Goal: Transaction & Acquisition: Purchase product/service

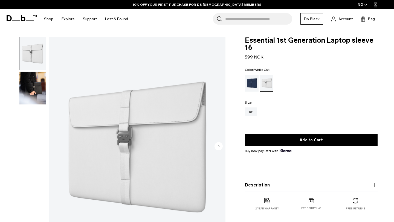
click at [221, 145] on circle "Next slide" at bounding box center [219, 146] width 8 height 8
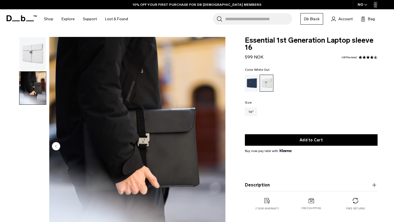
click at [56, 146] on circle "Previous slide" at bounding box center [56, 146] width 8 height 8
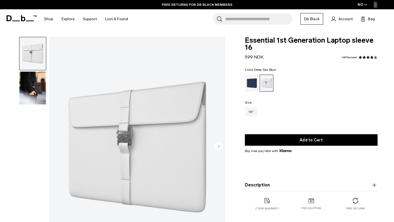
click at [252, 84] on div "Deep Sea Blue" at bounding box center [252, 83] width 14 height 17
